Goal: Task Accomplishment & Management: Manage account settings

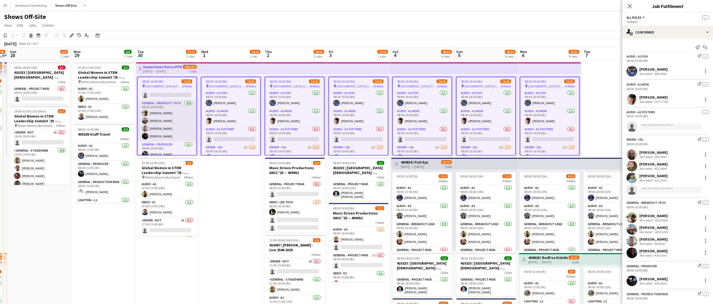
scroll to position [126, 0]
click at [159, 114] on app-card-role "General - Producer [DATE] 08:00-16:00 (8h) [PERSON_NAME]" at bounding box center [167, 111] width 59 height 18
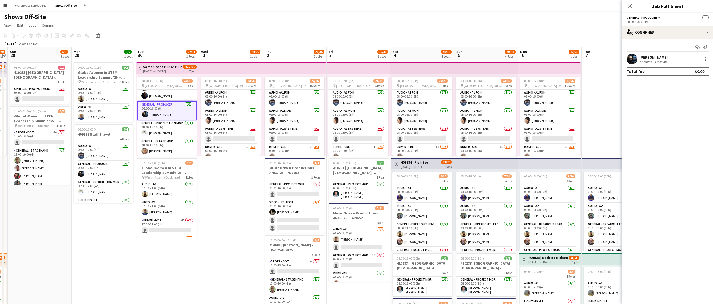
click at [637, 61] on div "[PERSON_NAME] Not rated 434.06mi" at bounding box center [667, 59] width 91 height 11
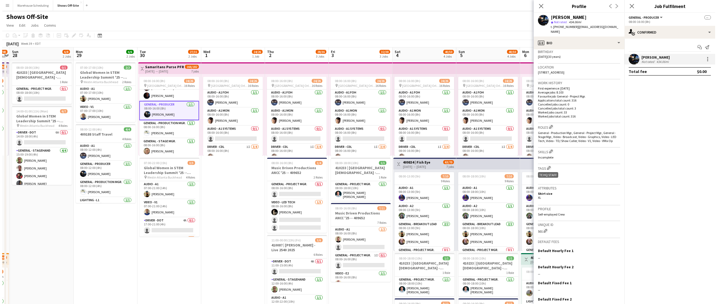
scroll to position [105, 0]
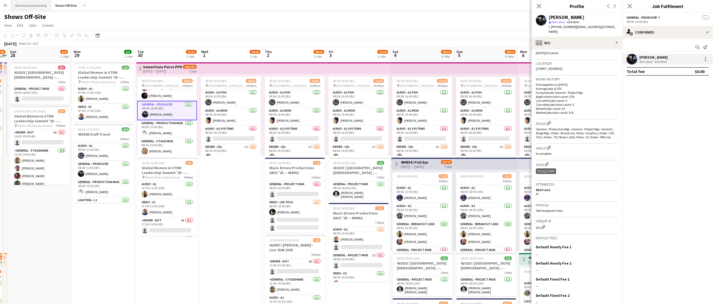
click at [26, 7] on button "Warehouse Scheduling Close" at bounding box center [31, 5] width 40 height 10
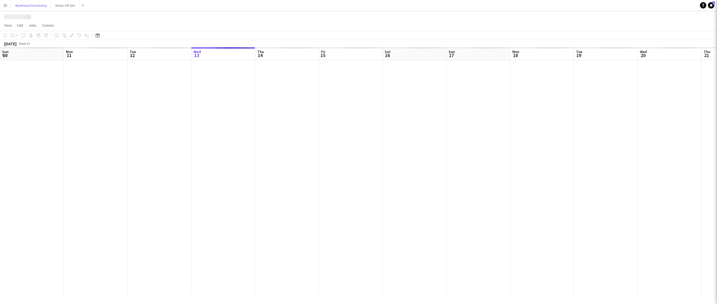
scroll to position [0, 128]
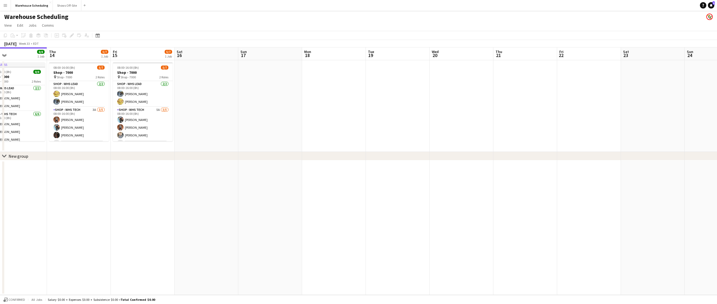
drag, startPoint x: 473, startPoint y: 188, endPoint x: 404, endPoint y: 187, distance: 68.3
click at [404, 187] on app-calendar-viewport "Sun 10 Mon 11 5/7 1 Job Tue 12 4/7 1 Job Wed 13 8/8 1 Job Thu 14 5/7 1 Job Fri …" at bounding box center [358, 172] width 717 height 248
click at [69, 5] on button "Shows Off-Site Close" at bounding box center [67, 5] width 29 height 10
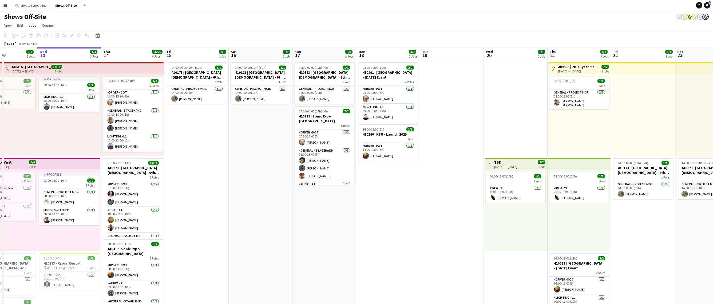
drag, startPoint x: 372, startPoint y: 93, endPoint x: 205, endPoint y: 95, distance: 166.5
click at [209, 95] on app-calendar-viewport "Sun 10 4/4 1 Job Mon 11 16/16 3 Jobs Tue 12 7/7 6 Jobs Wed 13 4/4 3 Jobs Thu 14…" at bounding box center [356, 243] width 713 height 391
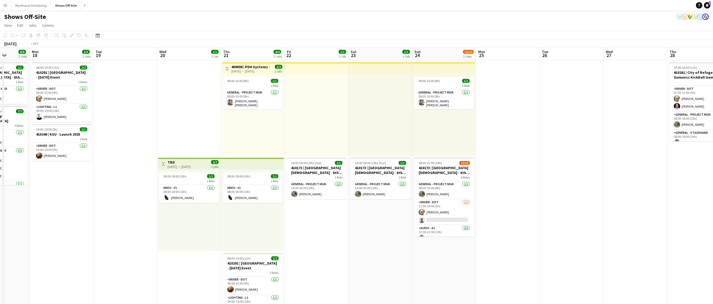
drag, startPoint x: 474, startPoint y: 116, endPoint x: 184, endPoint y: 109, distance: 289.9
click at [187, 109] on app-calendar-viewport "Thu 14 26/26 4 Jobs Fri 15 1/1 1 Job Sat 16 1/1 1 Job Sun 17 8/8 2 Jobs Mon 18 …" at bounding box center [356, 243] width 713 height 391
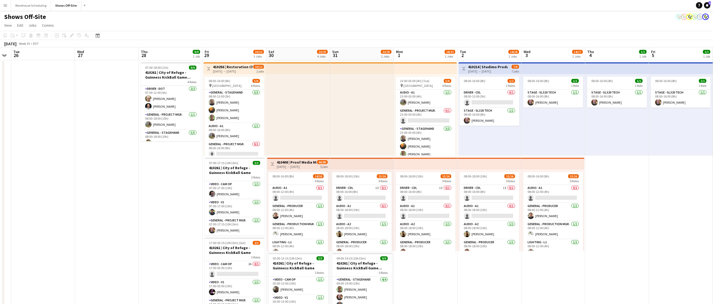
drag, startPoint x: 367, startPoint y: 121, endPoint x: 232, endPoint y: 112, distance: 135.6
click at [145, 114] on app-calendar-viewport "Fri 22 1/1 1 Job Sat 23 1/1 1 Job Sun 24 13/14 2 Jobs Mon 25 Tue 26 Wed 27 Thu …" at bounding box center [356, 276] width 713 height 456
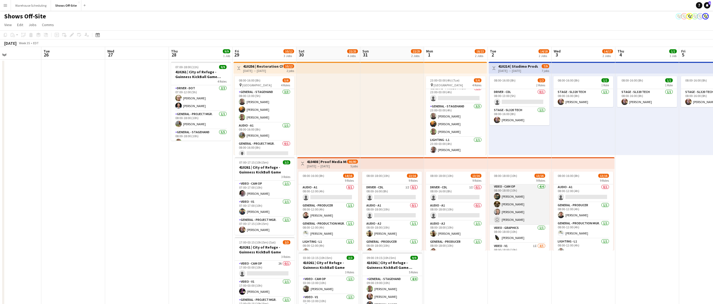
scroll to position [151, 0]
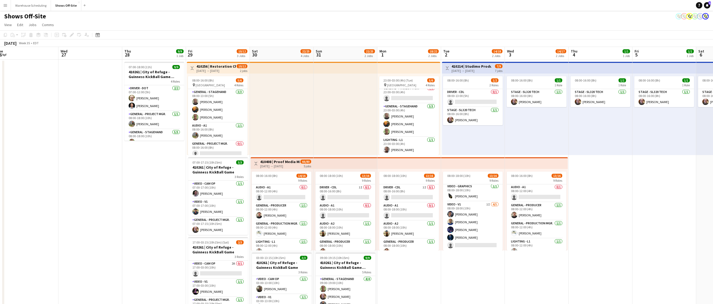
drag, startPoint x: 632, startPoint y: 198, endPoint x: 571, endPoint y: 199, distance: 61.1
click at [577, 198] on app-calendar-viewport "Fri 22 1/1 1 Job Sat 23 1/1 1 Job Sun 24 13/14 2 Jobs Mon 25 Tue 26 Wed 27 Thu …" at bounding box center [356, 275] width 713 height 456
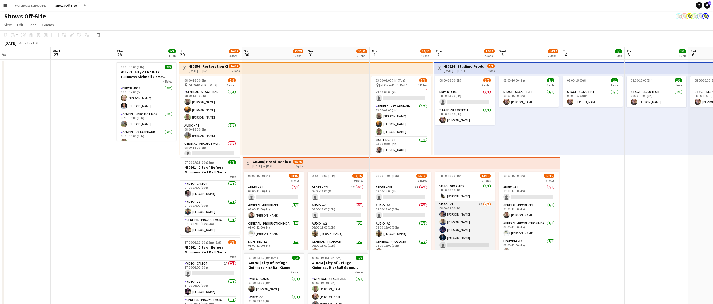
click at [466, 221] on app-card-role "Video - V1 1I [DATE] 08:00-18:00 (10h) [PERSON_NAME] [PERSON_NAME] [PERSON_NAME…" at bounding box center [465, 226] width 60 height 49
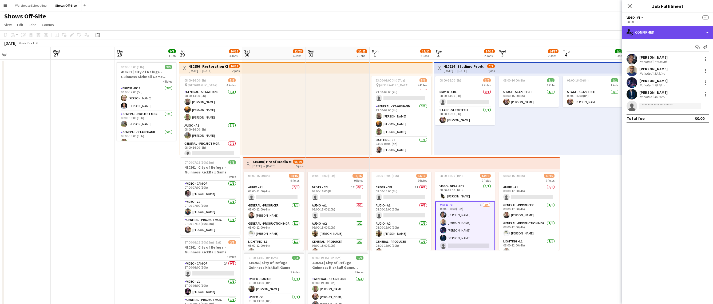
click at [660, 31] on div "single-neutral-actions-check-2 Confirmed" at bounding box center [667, 32] width 91 height 13
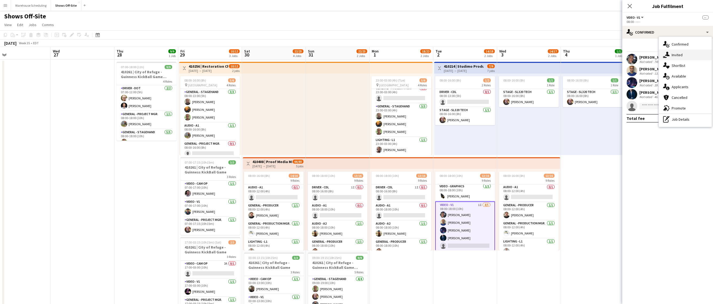
click at [664, 58] on icon at bounding box center [665, 57] width 3 height 2
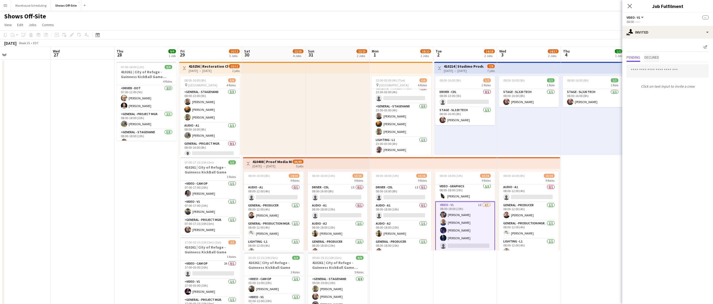
click at [659, 59] on span "Declined" at bounding box center [651, 58] width 15 height 4
click at [633, 57] on span "Pending" at bounding box center [634, 58] width 14 height 4
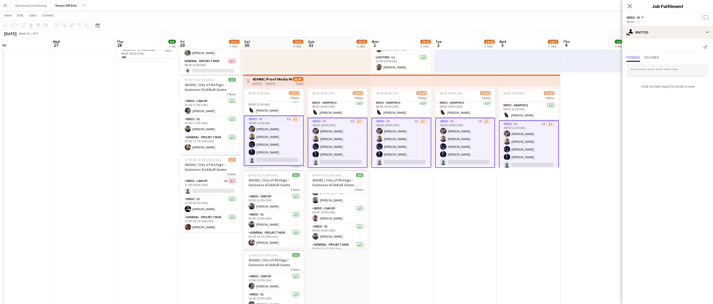
scroll to position [118, 0]
click at [647, 34] on div "single-neutral-actions-share-1 Invited" at bounding box center [667, 32] width 91 height 13
click at [678, 78] on div "single-neutral-actions-upload Available" at bounding box center [685, 76] width 53 height 11
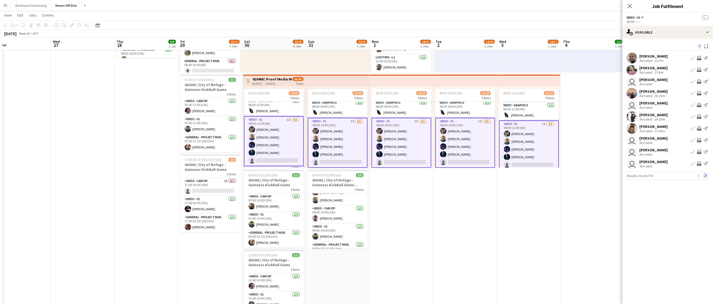
click at [705, 176] on app-icon "Next" at bounding box center [706, 176] width 4 height 4
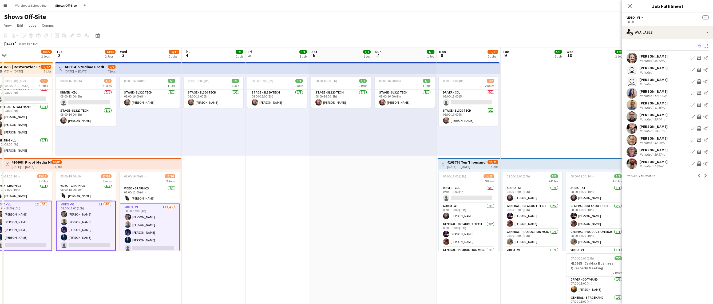
scroll to position [0, 139]
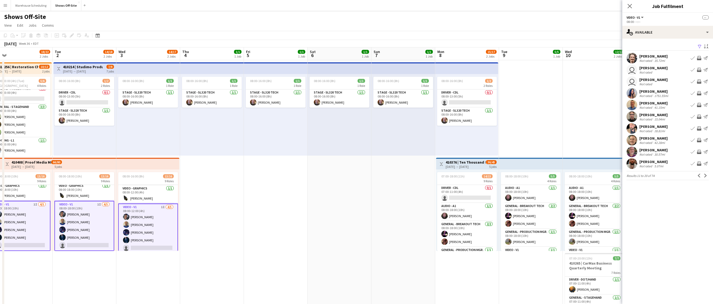
drag, startPoint x: 594, startPoint y: 171, endPoint x: 216, endPoint y: 148, distance: 379.2
click at [216, 148] on app-calendar-viewport "Sat 30 22/25 4 Jobs Sun 31 22/25 2 Jobs Mon 1 18/22 2 Jobs Tue 2 14/18 2 Jobs W…" at bounding box center [356, 276] width 713 height 456
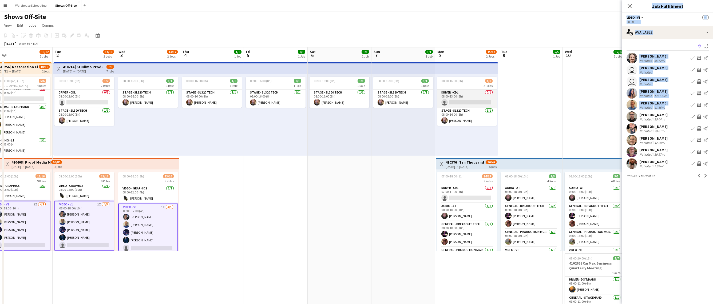
drag, startPoint x: 631, startPoint y: 115, endPoint x: 441, endPoint y: 103, distance: 190.9
click at [436, 104] on body "Menu Boards Boards Boards All jobs Status Workforce Workforce My Workforce Recr…" at bounding box center [356, 252] width 713 height 504
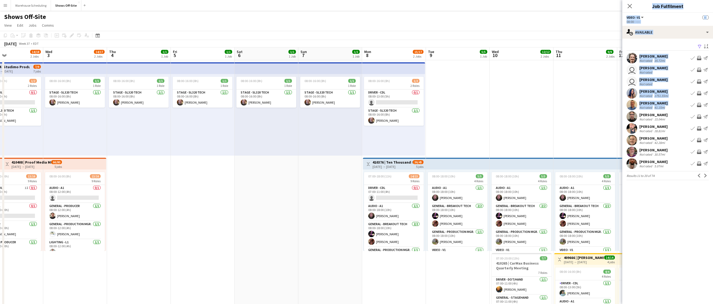
drag, startPoint x: 560, startPoint y: 110, endPoint x: 589, endPoint y: 93, distance: 33.7
click at [593, 92] on app-calendar-viewport "Sun 31 22/25 2 Jobs Mon 1 18/22 2 Jobs Tue 2 14/18 2 Jobs Wed 3 14/17 2 Jobs Th…" at bounding box center [356, 291] width 713 height 487
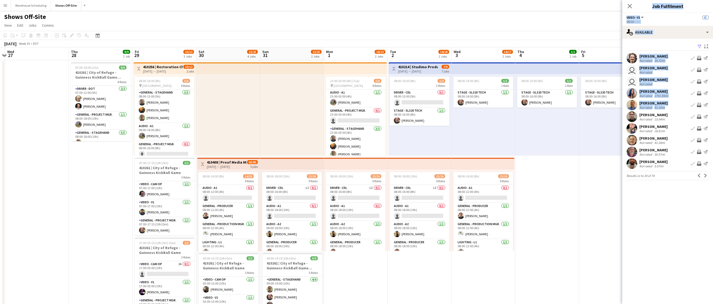
drag, startPoint x: 215, startPoint y: 174, endPoint x: 557, endPoint y: 190, distance: 341.7
click at [554, 188] on app-calendar-viewport "Mon 25 Tue 26 Wed 27 Thu 28 9/9 1 Job Fri 29 10/12 3 Jobs Sat 30 22/25 4 Jobs S…" at bounding box center [356, 291] width 713 height 487
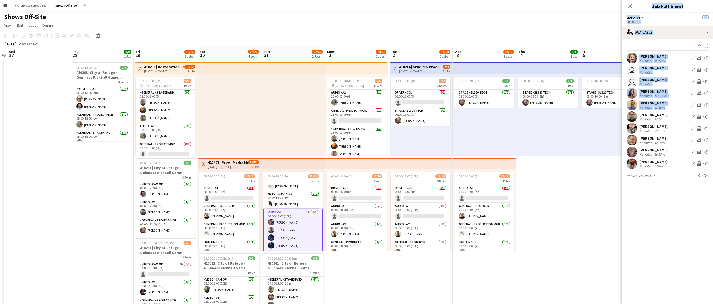
scroll to position [152, 0]
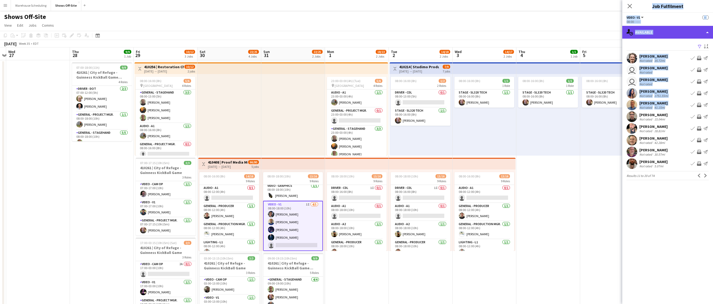
click at [662, 37] on div "single-neutral-actions-upload Available" at bounding box center [667, 32] width 91 height 13
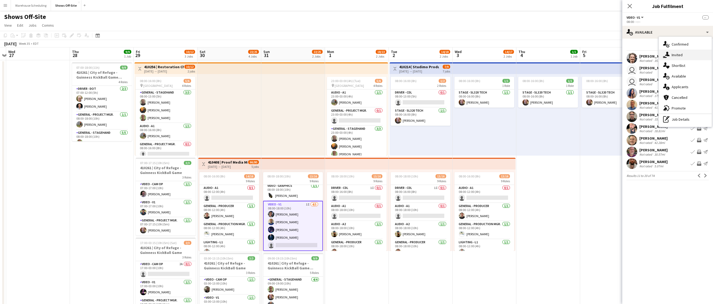
click at [673, 53] on div "single-neutral-actions-share-1 Invited" at bounding box center [685, 55] width 53 height 11
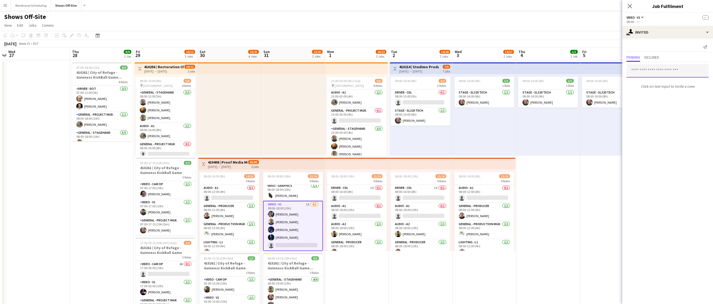
click at [655, 68] on input "text" at bounding box center [668, 70] width 82 height 13
type input "****"
click at [663, 101] on span "[EMAIL_ADDRESS][DOMAIN_NAME]" at bounding box center [668, 101] width 74 height 4
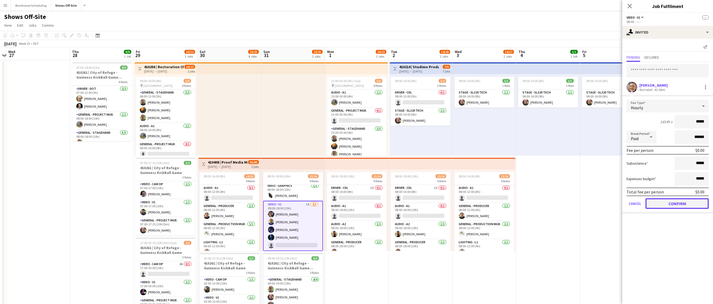
click at [680, 202] on button "Confirm" at bounding box center [677, 204] width 63 height 11
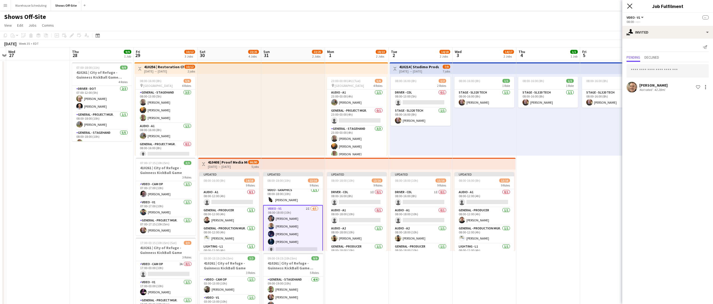
click at [629, 5] on icon at bounding box center [629, 5] width 5 height 5
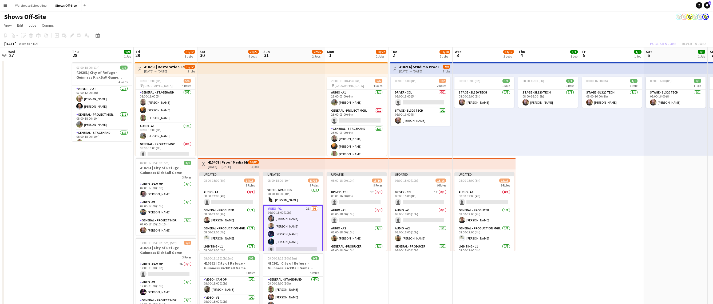
click at [644, 29] on app-page-menu "View Day view expanded Day view collapsed Month view Date picker Jump to [DATE]…" at bounding box center [356, 26] width 713 height 10
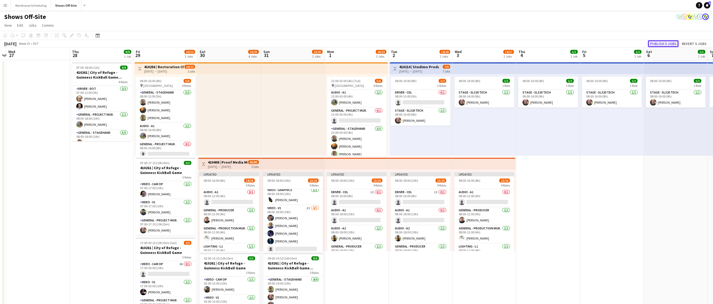
click at [656, 43] on button "Publish 5 jobs" at bounding box center [663, 43] width 31 height 7
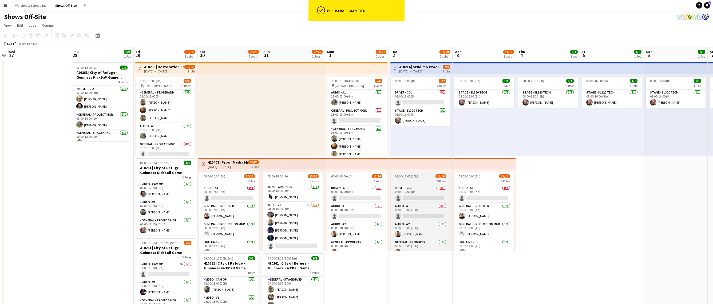
scroll to position [151, 0]
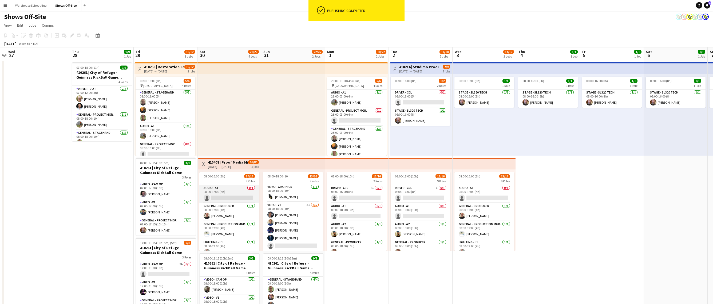
click at [221, 197] on app-card-role "Audio - A1 0/1 08:00-12:00 (4h) single-neutral-actions" at bounding box center [229, 194] width 60 height 18
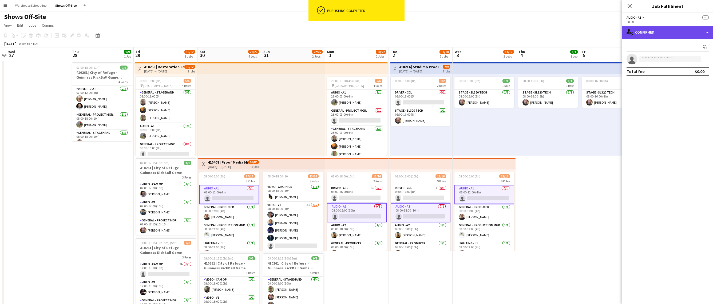
click at [648, 31] on div "single-neutral-actions-check-2 Confirmed" at bounding box center [667, 32] width 91 height 13
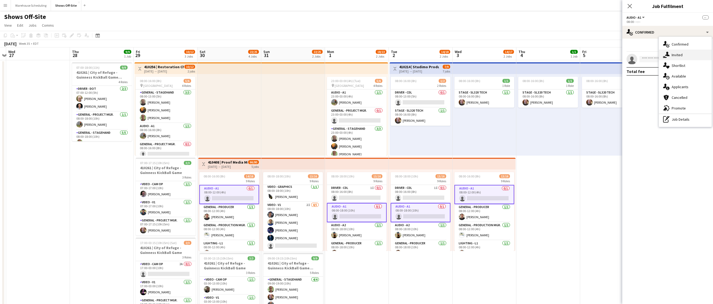
click at [665, 53] on icon "single-neutral-actions-share-1" at bounding box center [666, 55] width 6 height 6
click at [650, 61] on input "text" at bounding box center [668, 59] width 82 height 13
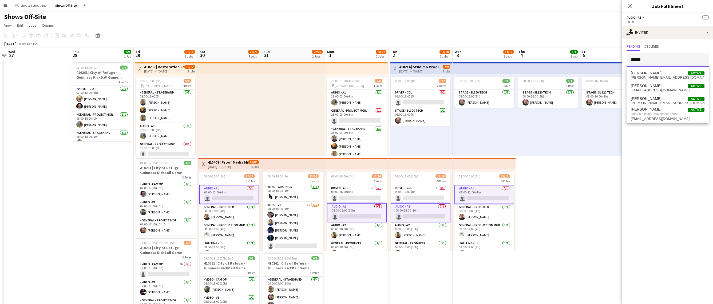
type input "******"
click at [659, 36] on div "single-neutral-actions-share-1 Invited" at bounding box center [667, 32] width 91 height 13
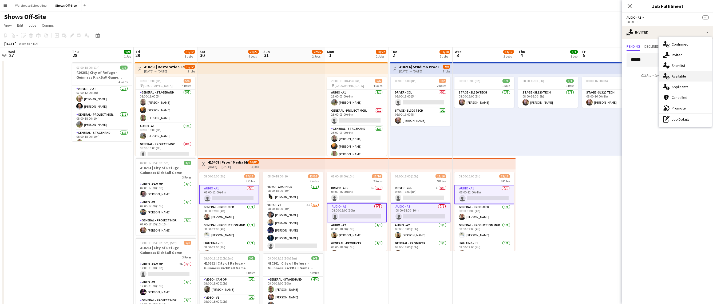
click at [682, 81] on div "single-neutral-actions-upload Available" at bounding box center [685, 76] width 53 height 11
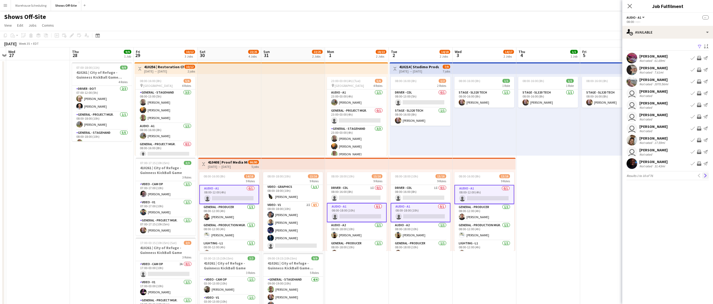
click at [708, 177] on button "Next" at bounding box center [705, 176] width 6 height 6
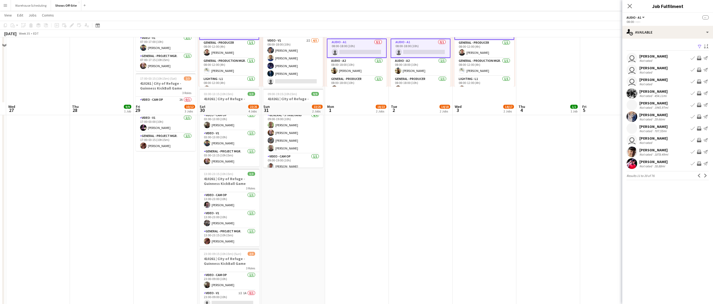
scroll to position [229, 0]
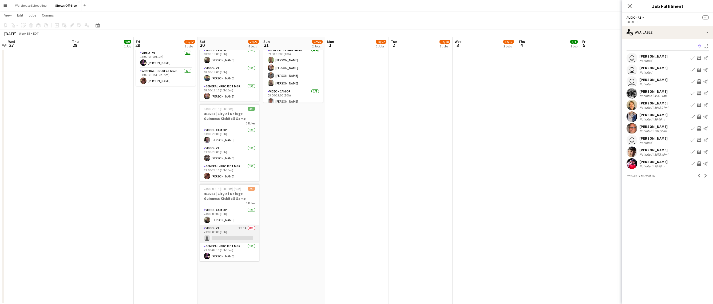
click at [209, 237] on app-card-role "Video - V1 1I 1A 0/1 23:00-09:00 (10h) single-neutral-actions" at bounding box center [230, 234] width 60 height 18
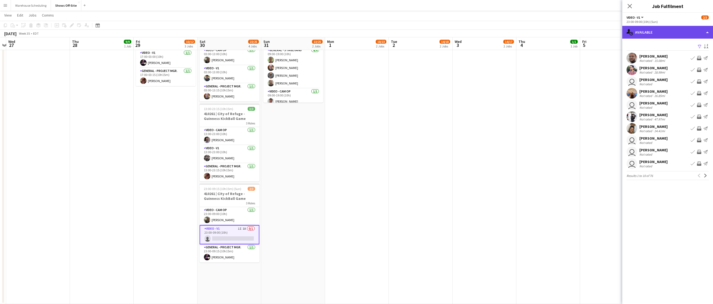
click at [659, 38] on div "single-neutral-actions-upload Available" at bounding box center [667, 32] width 91 height 13
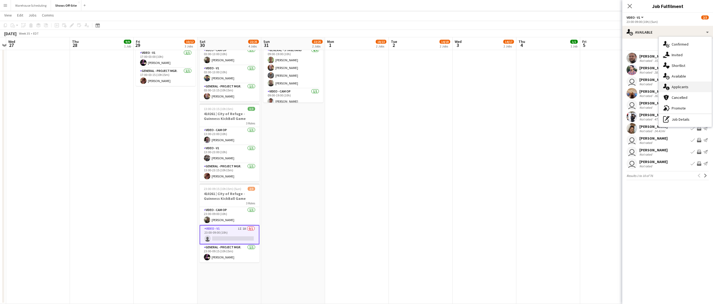
click at [680, 85] on div "single-neutral-actions-information Applicants" at bounding box center [685, 87] width 53 height 11
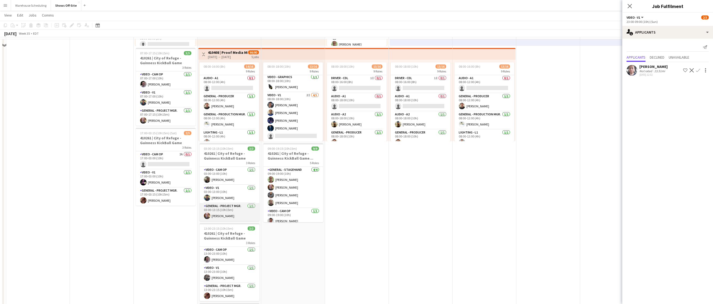
scroll to position [91, 0]
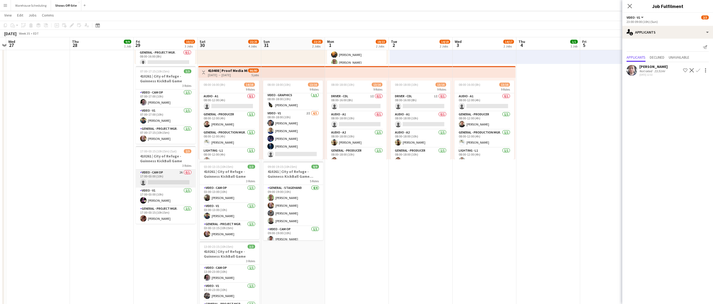
click at [167, 177] on app-card-role "Video - Cam Op 2A 0/1 17:00-03:00 (10h) single-neutral-actions" at bounding box center [166, 179] width 60 height 18
click at [701, 81] on div at bounding box center [704, 84] width 7 height 6
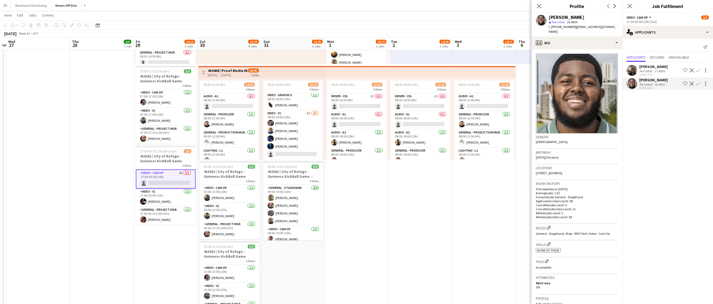
click at [697, 83] on app-icon "Confirm" at bounding box center [698, 84] width 4 height 4
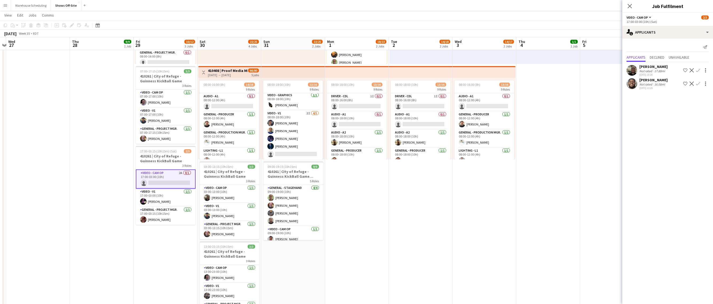
click at [698, 84] on app-icon "Confirm" at bounding box center [698, 84] width 4 height 4
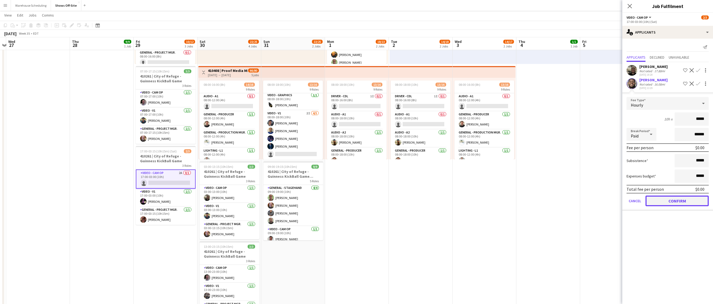
click at [676, 200] on button "Confirm" at bounding box center [677, 201] width 63 height 11
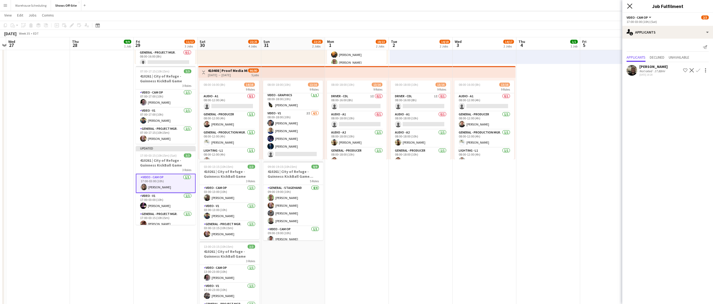
click at [628, 3] on icon "Close pop-in" at bounding box center [629, 5] width 5 height 5
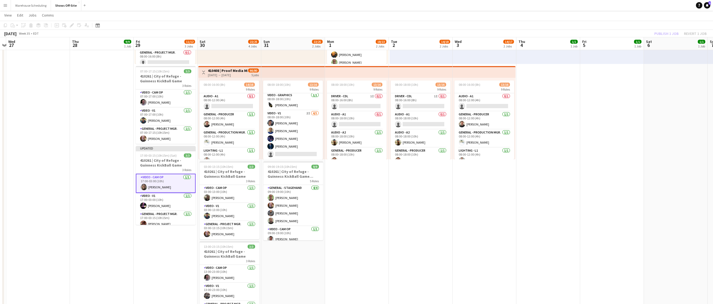
drag, startPoint x: 644, startPoint y: 23, endPoint x: 646, endPoint y: 26, distance: 3.3
click at [644, 24] on app-toolbar "Copy Paste Paste Command V Paste with crew Command Shift V Paste linked Job [GE…" at bounding box center [356, 25] width 713 height 9
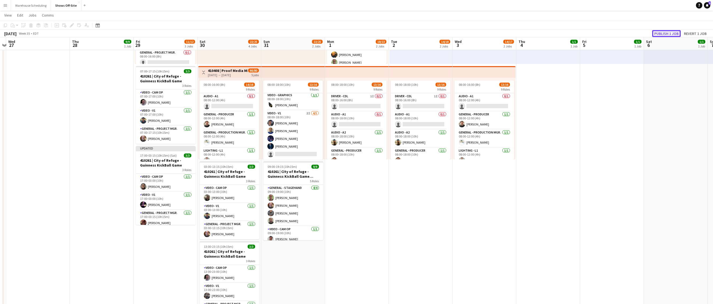
click at [662, 37] on button "Publish 1 job" at bounding box center [666, 33] width 29 height 7
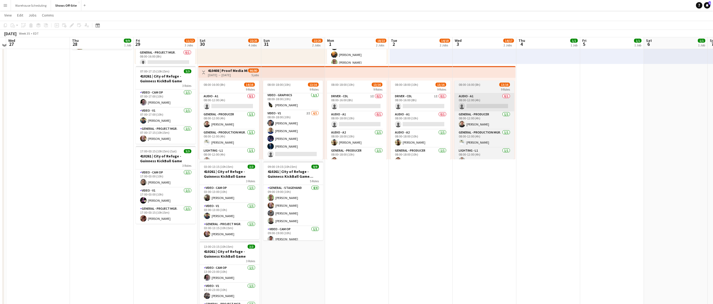
scroll to position [0, 0]
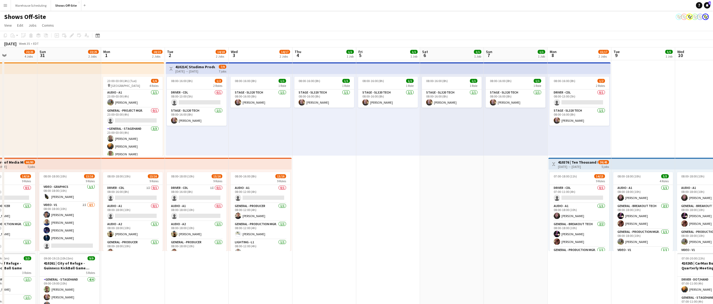
drag, startPoint x: 567, startPoint y: 178, endPoint x: 297, endPoint y: 181, distance: 270.1
click at [276, 181] on app-calendar-viewport "Wed 27 Thu 28 9/9 1 Job Fri 29 11/12 3 Jobs Sat 30 22/25 4 Jobs Sun 31 22/25 2 …" at bounding box center [356, 291] width 713 height 487
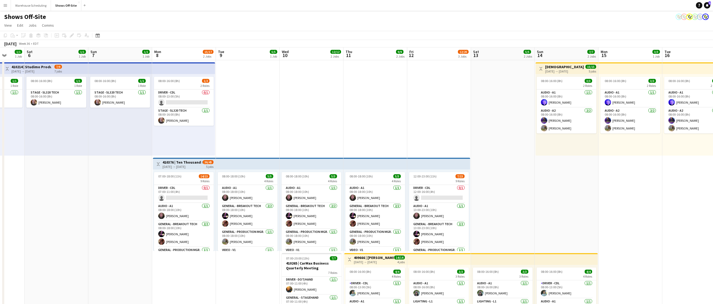
scroll to position [0, 223]
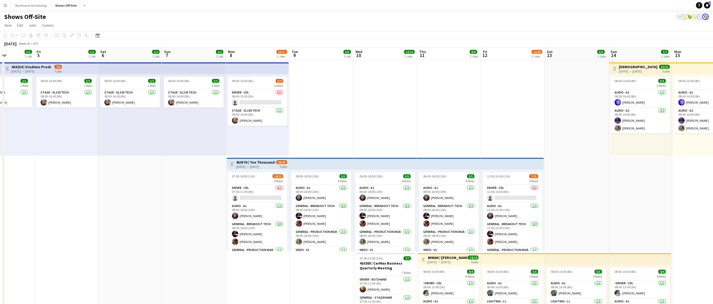
drag, startPoint x: 431, startPoint y: 213, endPoint x: 174, endPoint y: 205, distance: 256.9
click at [174, 205] on app-calendar-viewport "Mon 1 18/22 2 Jobs Tue 2 14/18 2 Jobs Wed 3 14/17 2 Jobs Thu 4 1/1 1 Job Fri 5 …" at bounding box center [356, 291] width 713 height 487
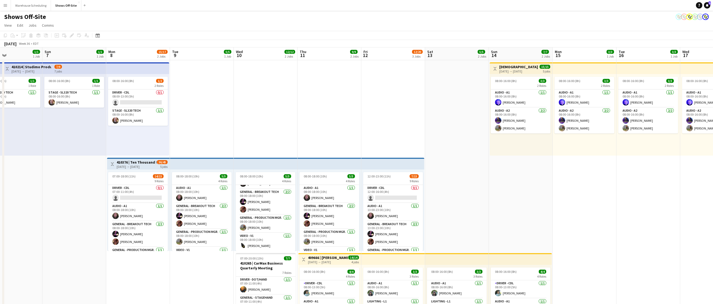
scroll to position [0, 260]
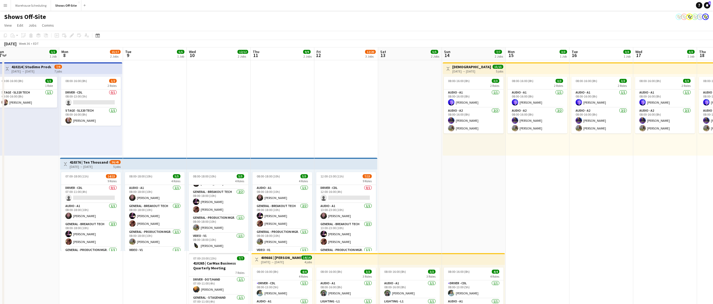
drag, startPoint x: 588, startPoint y: 205, endPoint x: 424, endPoint y: 216, distance: 164.5
click at [424, 216] on app-calendar-viewport "Wed 3 14/17 2 Jobs Thu 4 1/1 1 Job Fri 5 1/1 1 Job Sat 6 1/1 1 Job Sun 7 1/1 1 …" at bounding box center [356, 291] width 713 height 487
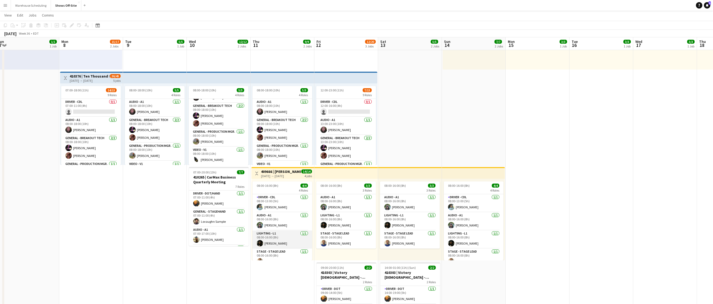
scroll to position [6, 0]
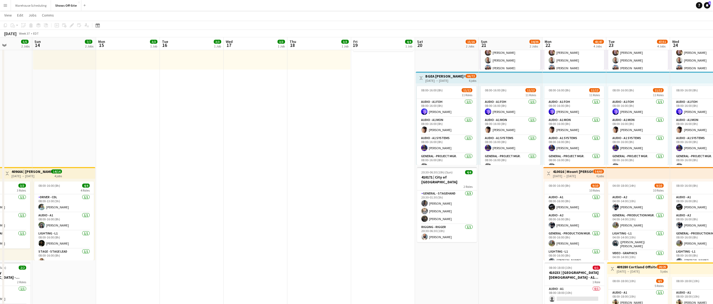
drag, startPoint x: 567, startPoint y: 205, endPoint x: 244, endPoint y: 180, distance: 323.9
click at [149, 201] on app-calendar-viewport "Wed 10 12/12 2 Jobs Thu 11 9/9 2 Jobs Fri 12 12/20 3 Jobs Sat 13 5/5 2 Jobs Sun…" at bounding box center [356, 191] width 713 height 513
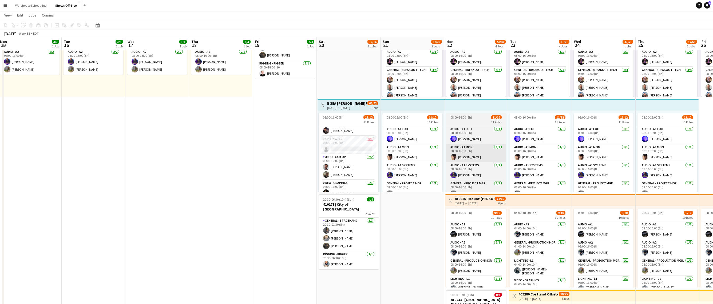
scroll to position [0, 195]
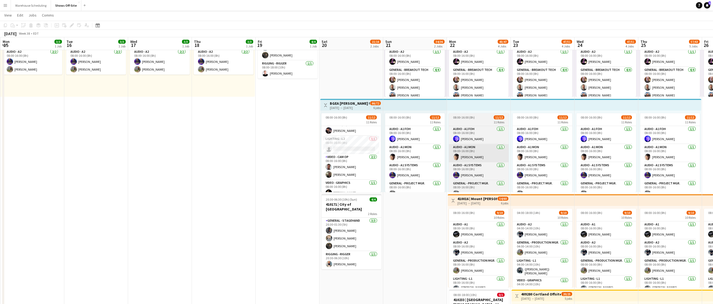
drag, startPoint x: 480, startPoint y: 213, endPoint x: 328, endPoint y: 151, distance: 163.6
click at [279, 190] on app-calendar-viewport "Fri 12 12/20 3 Jobs Sat 13 5/5 2 Jobs Sun 14 7/7 2 Jobs Mon 15 3/3 1 Job Tue 16…" at bounding box center [356, 218] width 713 height 513
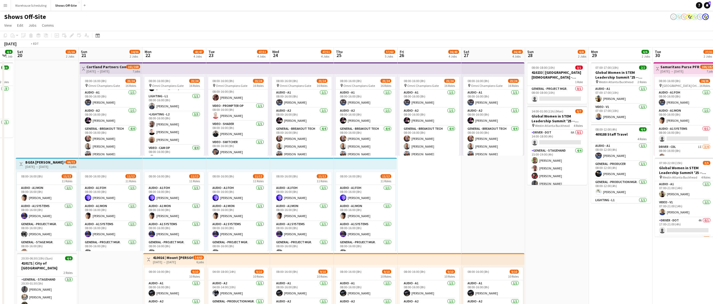
scroll to position [0, 176]
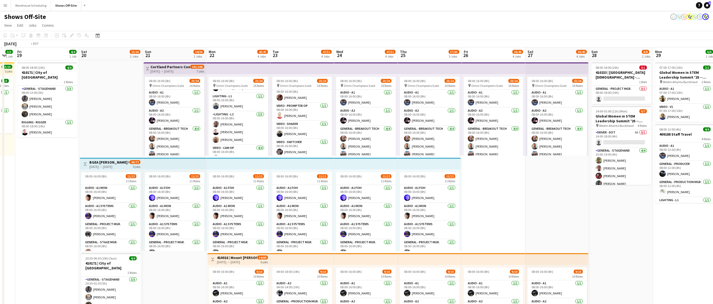
drag, startPoint x: 599, startPoint y: 206, endPoint x: 253, endPoint y: 170, distance: 347.7
click at [252, 170] on app-calendar-viewport "Tue 16 3/3 1 Job Wed 17 3/3 1 Job Thu 18 3/3 1 Job Fri 19 4/4 1 Job Sat 20 15/1…" at bounding box center [356, 291] width 713 height 487
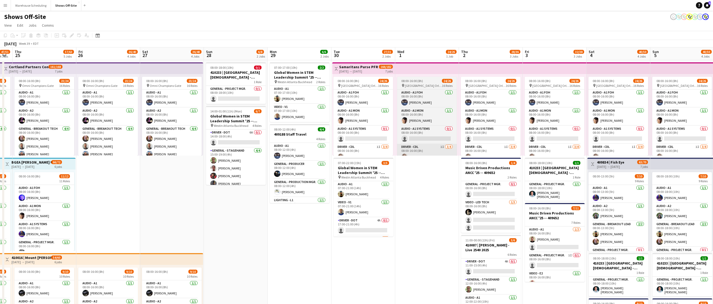
drag, startPoint x: 541, startPoint y: 157, endPoint x: 392, endPoint y: 147, distance: 149.8
click at [397, 147] on app-calendar-viewport "Mon 22 43/47 4 Jobs Tue 23 47/51 4 Jobs Wed 24 47/51 4 Jobs Thu 25 57/63 5 Jobs…" at bounding box center [356, 291] width 713 height 487
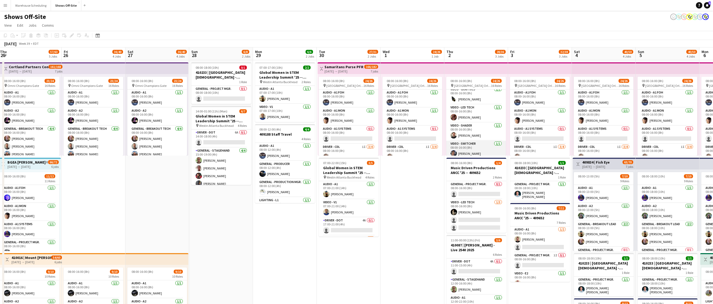
scroll to position [302, 0]
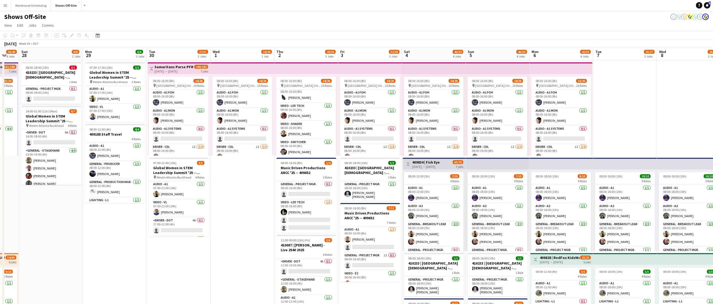
drag, startPoint x: 422, startPoint y: 204, endPoint x: 251, endPoint y: 180, distance: 172.5
click at [251, 180] on app-calendar-viewport "Wed 24 47/51 4 Jobs Thu 25 57/63 5 Jobs Fri 26 36/40 4 Jobs Sat 27 36/40 4 Jobs…" at bounding box center [356, 291] width 713 height 487
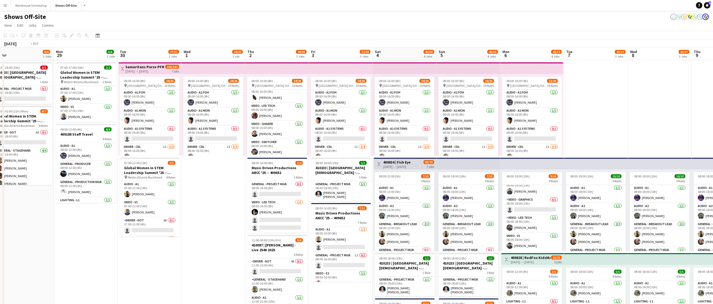
drag, startPoint x: 555, startPoint y: 222, endPoint x: 386, endPoint y: 215, distance: 169.3
click at [386, 215] on app-calendar-viewport "Wed 24 47/51 4 Jobs Thu 25 57/63 5 Jobs Fri 26 36/40 4 Jobs Sat 27 36/40 4 Jobs…" at bounding box center [356, 291] width 713 height 487
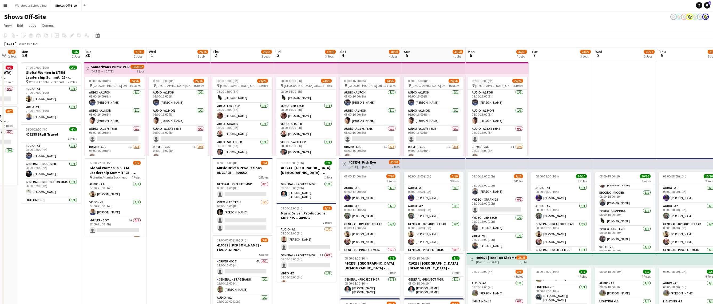
scroll to position [0, 165]
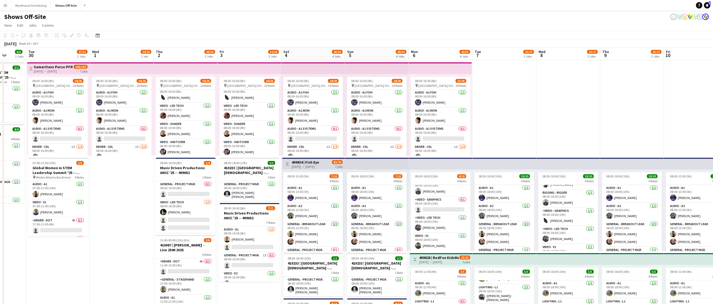
drag, startPoint x: 73, startPoint y: 210, endPoint x: 186, endPoint y: 181, distance: 116.9
click at [186, 181] on app-calendar-viewport "Sat 27 36/40 4 Jobs Sun 28 6/8 2 Jobs Mon 29 6/6 2 Jobs Tue 30 27/31 2 Jobs Wed…" at bounding box center [356, 291] width 713 height 487
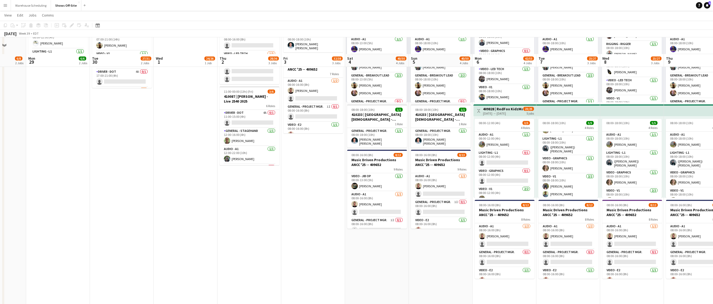
scroll to position [165, 0]
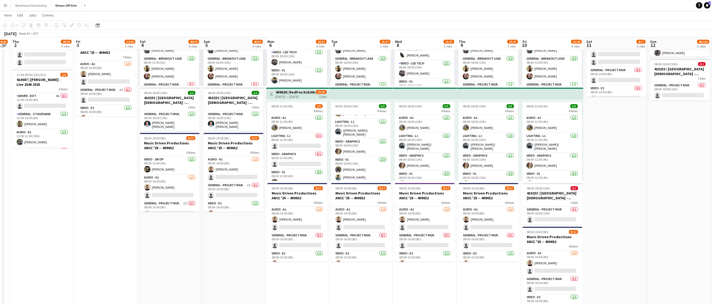
drag, startPoint x: 381, startPoint y: 247, endPoint x: 173, endPoint y: 255, distance: 208.3
click at [173, 255] on app-calendar-viewport "Sun 28 6/8 2 Jobs Mon 29 6/6 2 Jobs Tue 30 27/31 2 Jobs Wed 1 24/26 1 Job Thu 2…" at bounding box center [356, 112] width 713 height 513
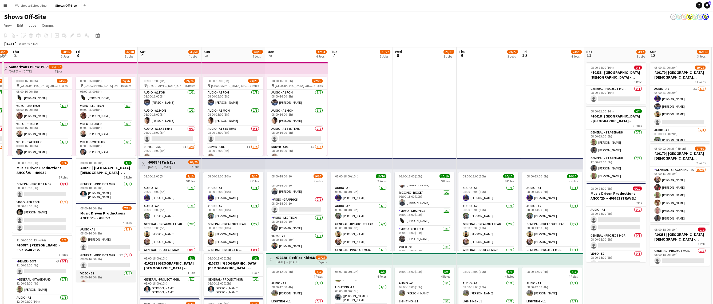
drag, startPoint x: 115, startPoint y: 286, endPoint x: 116, endPoint y: 275, distance: 10.4
click at [116, 275] on app-date-cell "08:00-16:00 (8h) 24/26 pin [GEOGRAPHIC_DATA] Orlando at SeaWorld 16 Roles Audio…" at bounding box center [106, 297] width 64 height 474
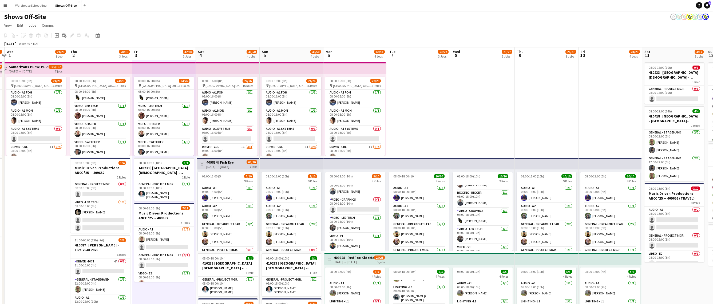
drag, startPoint x: 494, startPoint y: 122, endPoint x: 415, endPoint y: 117, distance: 78.9
click at [415, 117] on app-calendar-viewport "Sun 28 6/8 2 Jobs Mon 29 6/6 2 Jobs Tue 30 27/31 2 Jobs Wed 1 24/26 1 Job Thu 2…" at bounding box center [356, 291] width 713 height 487
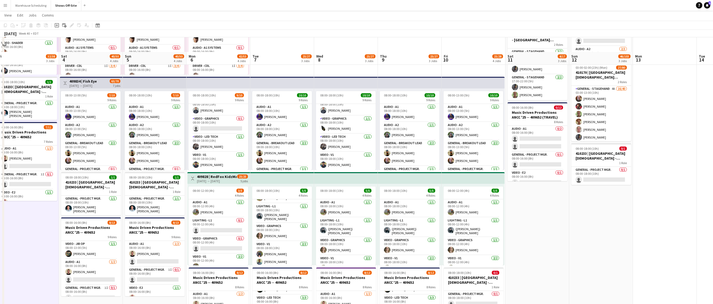
scroll to position [132, 0]
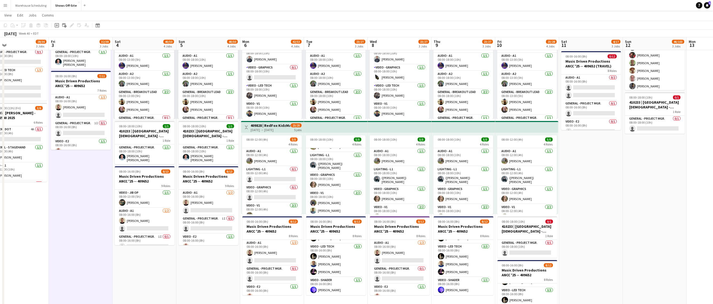
drag, startPoint x: 535, startPoint y: 197, endPoint x: 589, endPoint y: 190, distance: 54.5
click at [589, 190] on app-calendar-viewport "Tue 30 27/31 2 Jobs Wed 1 24/26 1 Job Thu 2 28/36 3 Jobs Fri 3 32/38 3 Jobs Sat…" at bounding box center [356, 145] width 713 height 513
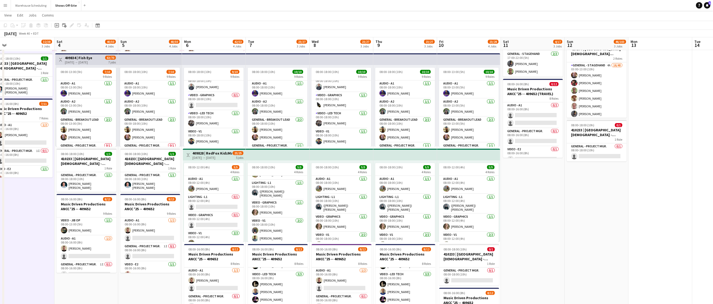
scroll to position [0, 239]
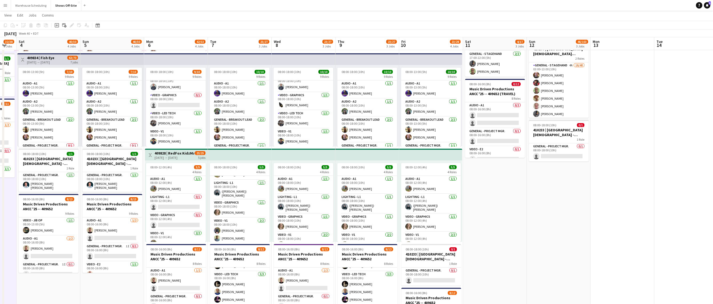
drag, startPoint x: 607, startPoint y: 203, endPoint x: 511, endPoint y: 193, distance: 96.8
click at [511, 193] on app-calendar-viewport "Tue 30 27/31 2 Jobs Wed 1 24/26 1 Job Thu 2 28/36 3 Jobs Fri 3 32/38 3 Jobs Sat…" at bounding box center [356, 173] width 713 height 513
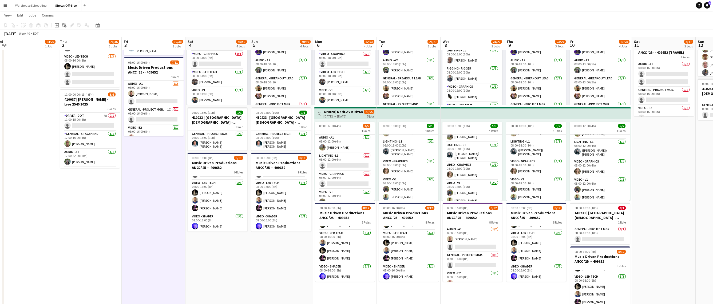
scroll to position [0, 126]
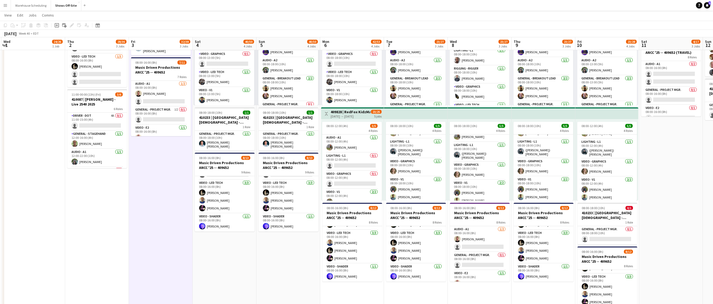
drag, startPoint x: 78, startPoint y: 262, endPoint x: 254, endPoint y: 257, distance: 176.2
click at [254, 257] on app-calendar-viewport "Mon 29 6/6 2 Jobs Tue 30 27/31 2 Jobs Wed 1 24/26 1 Job Thu 2 28/36 3 Jobs Fri …" at bounding box center [356, 131] width 713 height 513
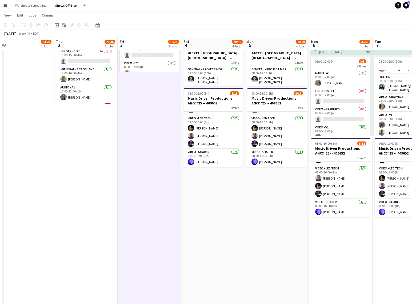
scroll to position [0, 170]
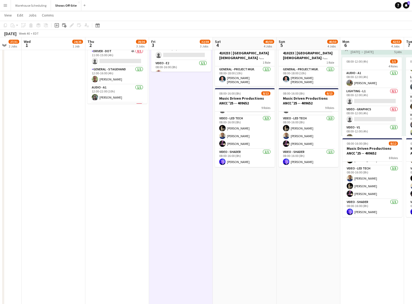
drag, startPoint x: 304, startPoint y: 192, endPoint x: 161, endPoint y: 199, distance: 143.8
click at [160, 200] on app-calendar-viewport "Sun 28 6/8 2 Jobs Mon 29 6/6 2 Jobs Tue 30 27/31 2 Jobs Wed 1 24/26 1 Job Thu 2…" at bounding box center [206, 67] width 412 height 513
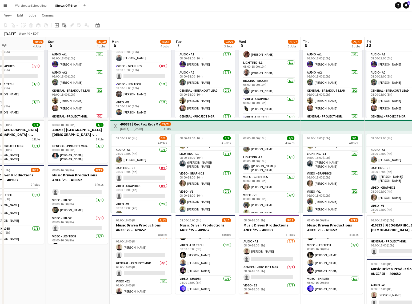
scroll to position [0, 130]
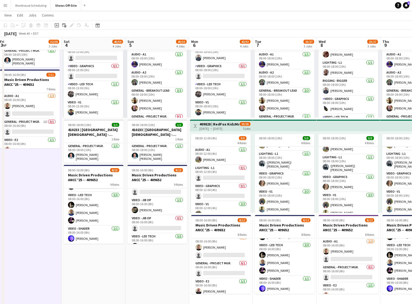
drag, startPoint x: 299, startPoint y: 178, endPoint x: 148, endPoint y: 178, distance: 151.0
click at [148, 178] on app-calendar-viewport "Wed 1 24/26 1 Job Thu 2 28/36 3 Jobs Fri 3 32/38 3 Jobs Sat 4 40/50 4 Jobs Sun …" at bounding box center [206, 144] width 412 height 513
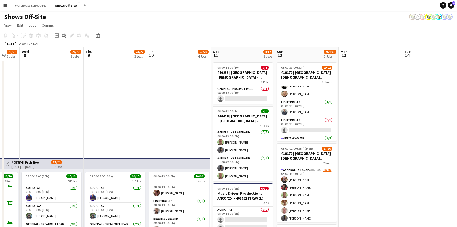
scroll to position [147, 0]
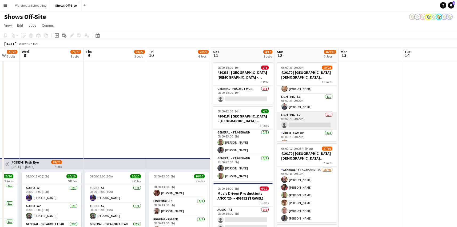
click at [309, 120] on app-card-role "Lighting - L2 0/1 03:00-23:00 (20h) single-neutral-actions" at bounding box center [307, 121] width 60 height 18
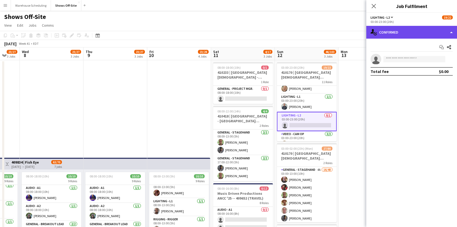
click at [412, 32] on div "single-neutral-actions-check-2 Confirmed" at bounding box center [411, 32] width 91 height 13
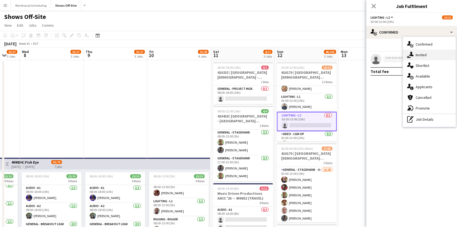
click at [418, 53] on div "single-neutral-actions-share-1 Invited" at bounding box center [429, 55] width 53 height 11
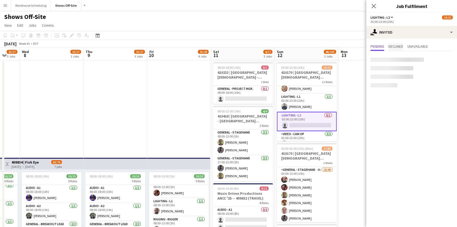
click at [396, 48] on span "Declined" at bounding box center [396, 47] width 15 height 4
click at [382, 48] on span "Pending" at bounding box center [378, 47] width 14 height 4
click at [385, 61] on input "text" at bounding box center [412, 59] width 82 height 13
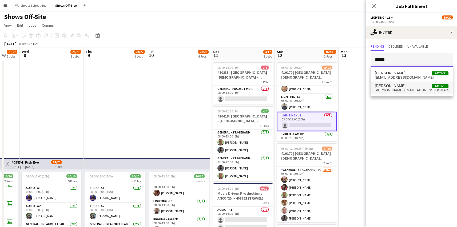
type input "******"
click at [390, 90] on span "[PERSON_NAME][EMAIL_ADDRESS][DOMAIN_NAME]" at bounding box center [412, 90] width 74 height 4
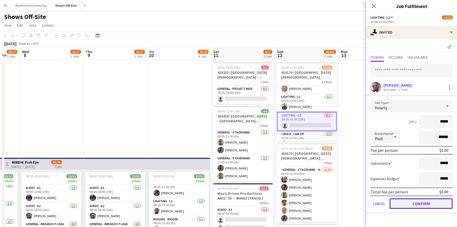
click at [411, 202] on button "Confirm" at bounding box center [421, 204] width 63 height 11
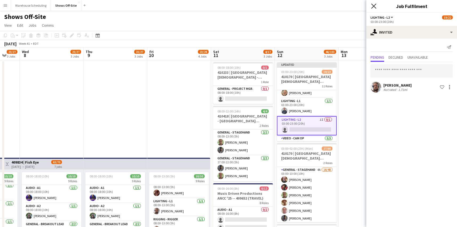
click at [372, 7] on icon "Close pop-in" at bounding box center [373, 5] width 5 height 5
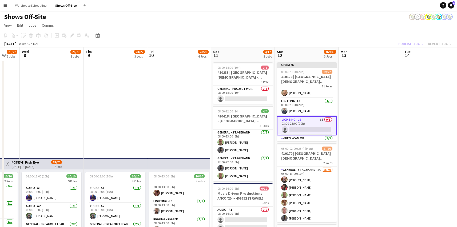
click at [398, 26] on app-page-menu "View Day view expanded Day view collapsed Month view Date picker Jump to [DATE]…" at bounding box center [228, 26] width 457 height 10
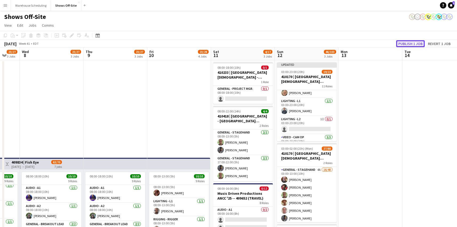
click at [404, 45] on button "Publish 1 job" at bounding box center [410, 43] width 29 height 7
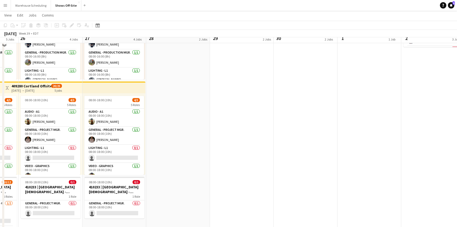
scroll to position [0, 0]
